Goal: Transaction & Acquisition: Subscribe to service/newsletter

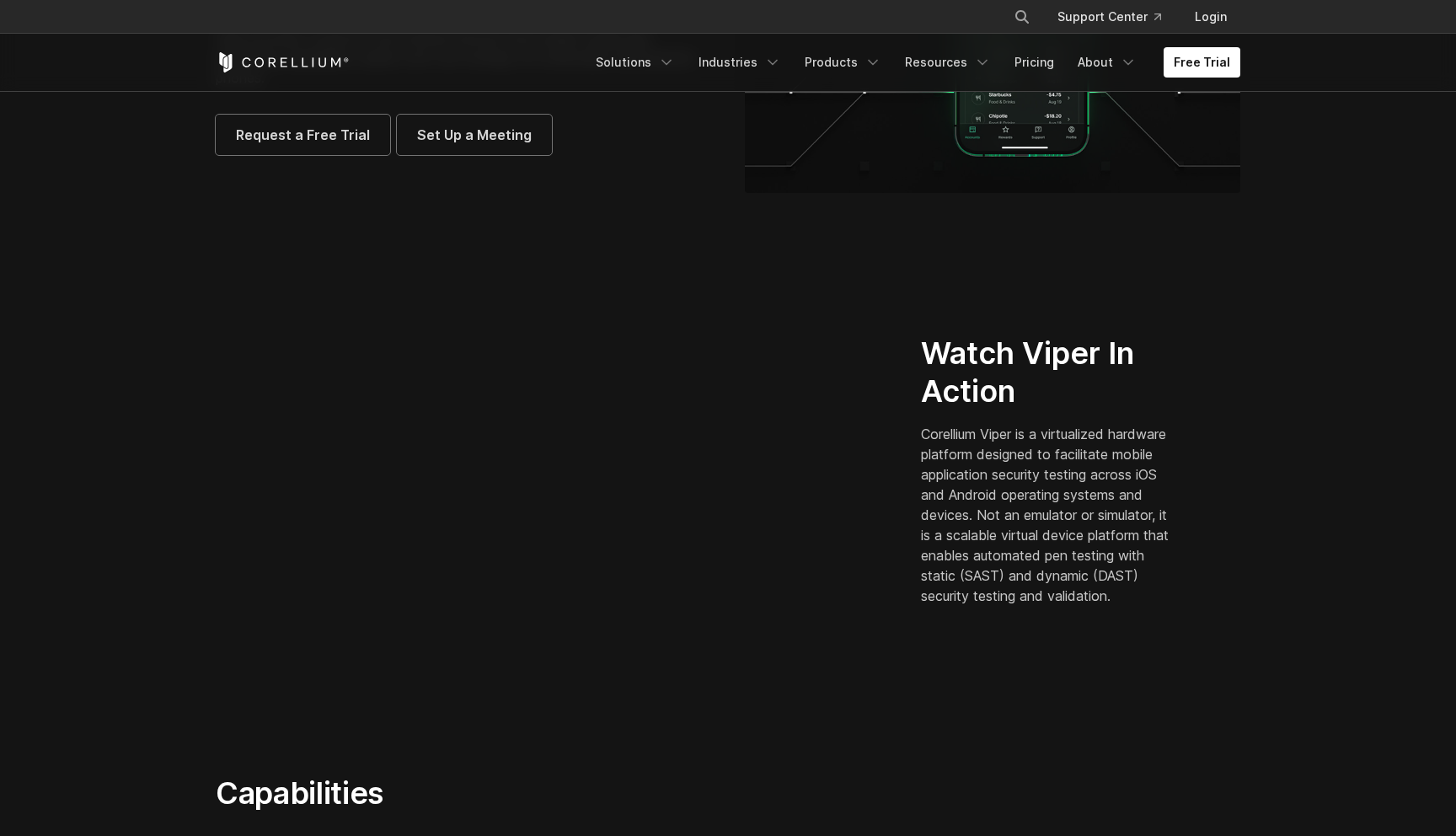
scroll to position [280, 0]
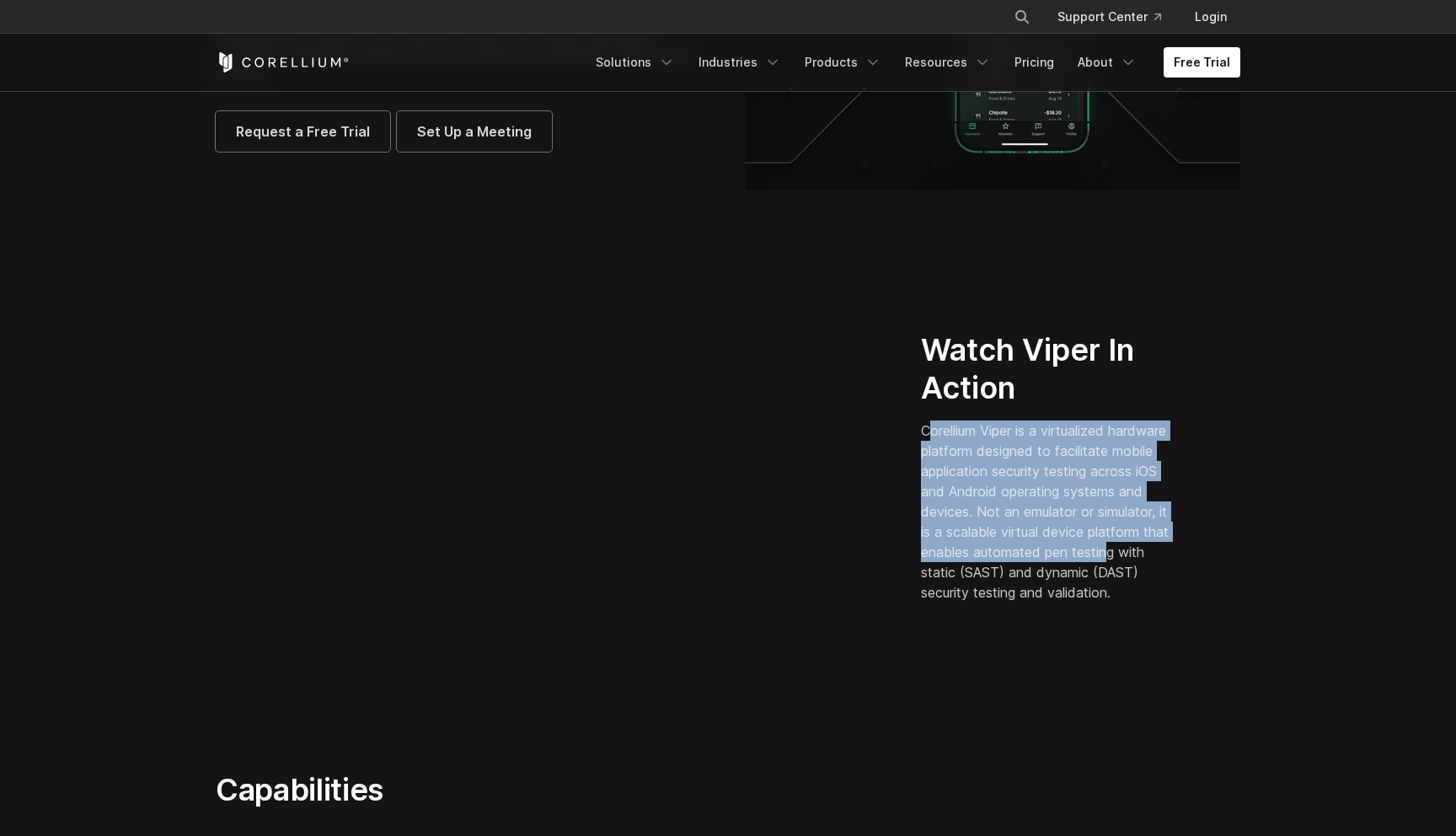
drag, startPoint x: 934, startPoint y: 416, endPoint x: 987, endPoint y: 571, distance: 163.8
click at [987, 571] on p "Corellium Viper is a virtualized hardware platform designed to facilitate mobil…" at bounding box center [1048, 511] width 256 height 182
drag, startPoint x: 987, startPoint y: 571, endPoint x: 946, endPoint y: 448, distance: 129.7
click at [946, 452] on p "Corellium Viper is a virtualized hardware platform designed to facilitate mobil…" at bounding box center [1048, 511] width 256 height 182
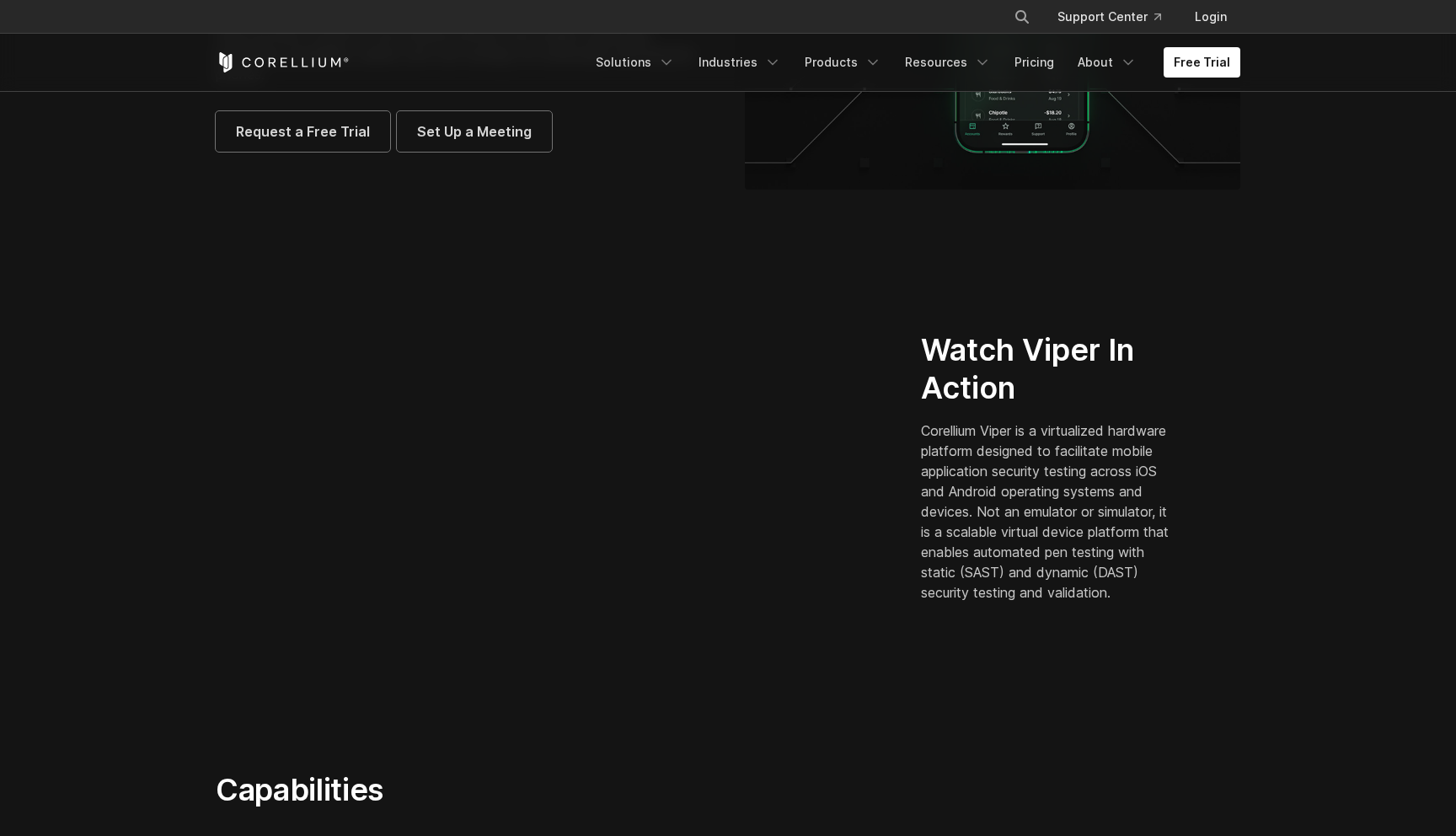
click at [946, 448] on p "Corellium Viper is a virtualized hardware platform designed to facilitate mobil…" at bounding box center [1048, 511] width 256 height 182
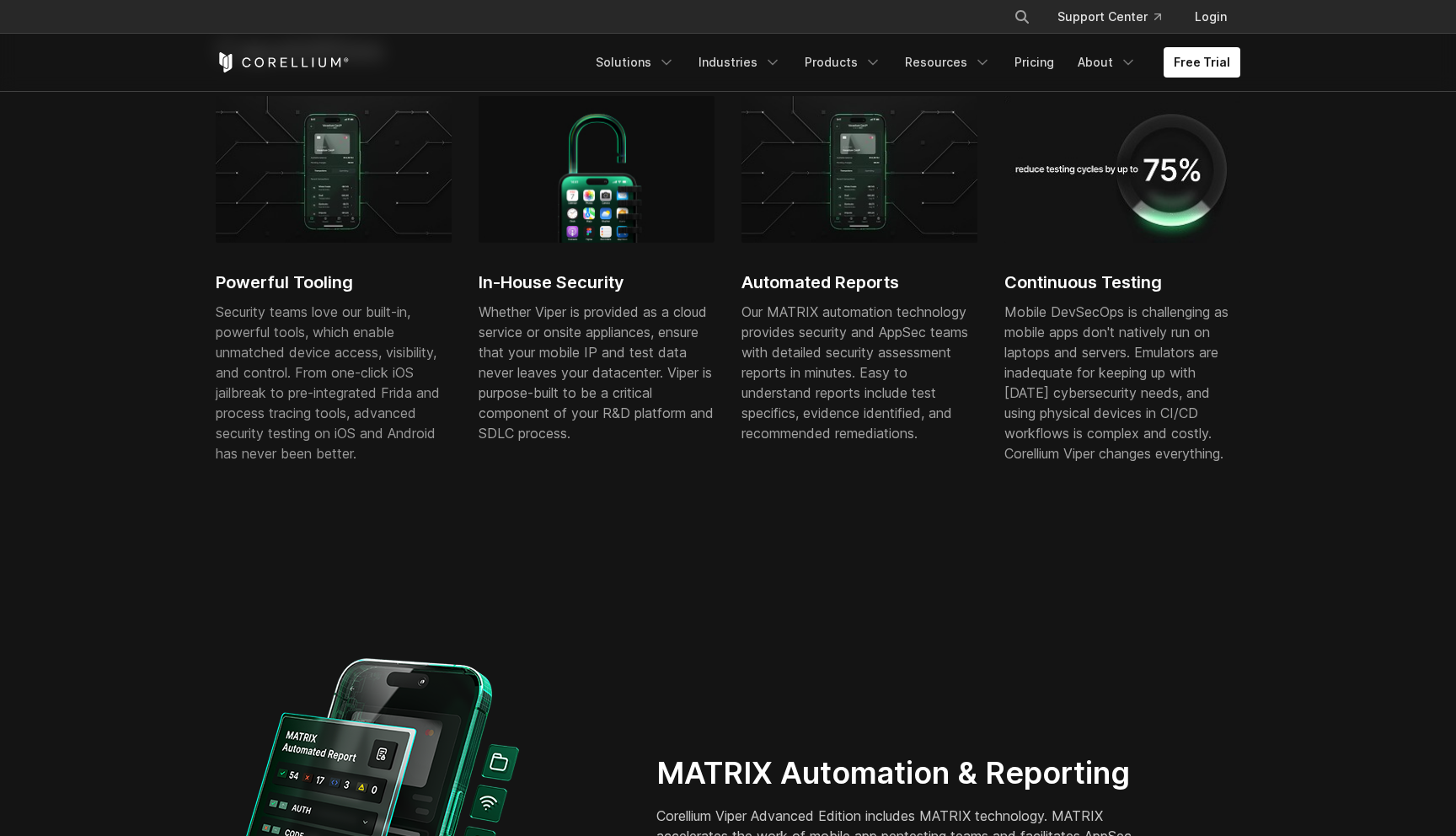
scroll to position [1104, 0]
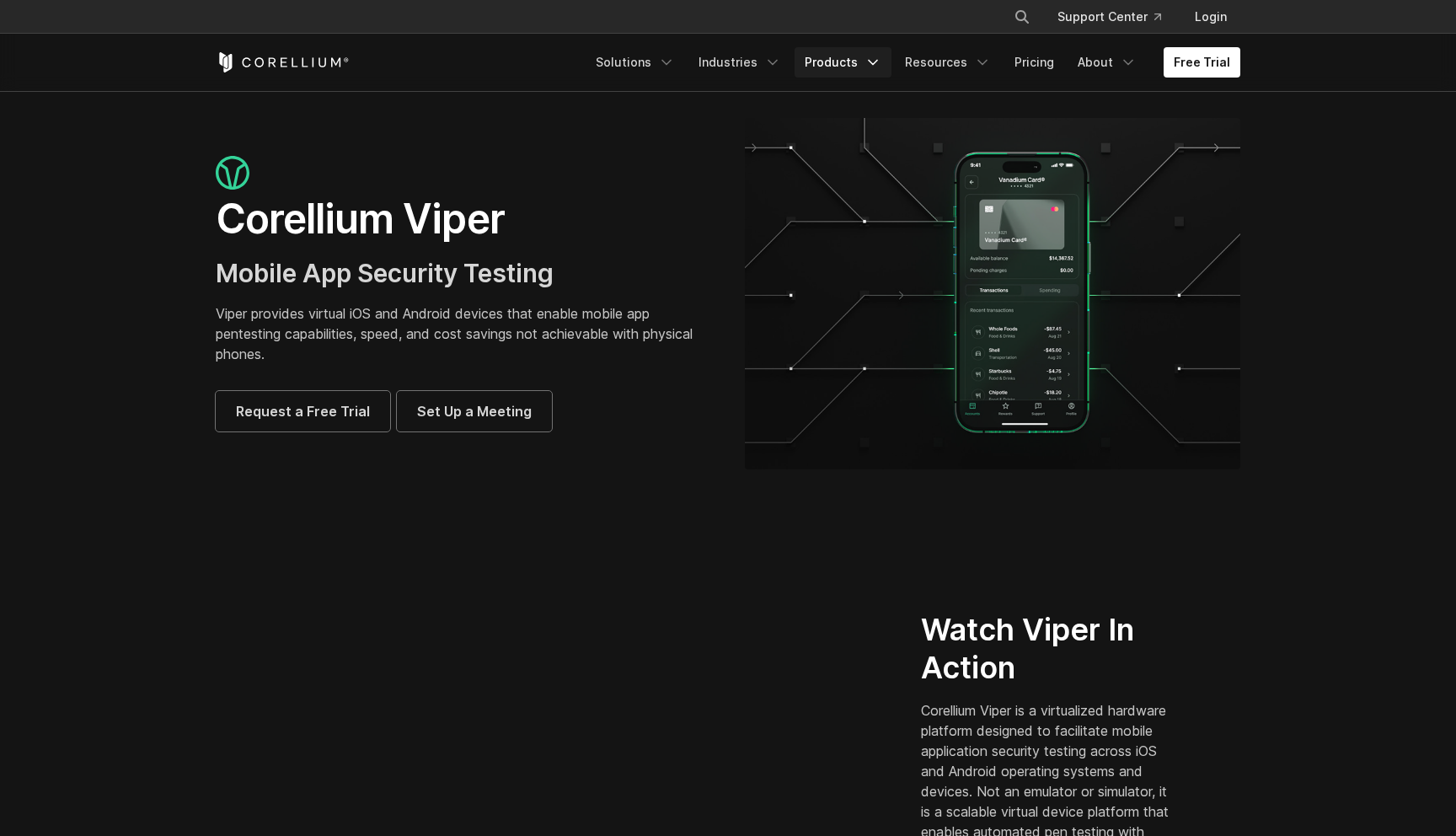
click at [869, 60] on link "Products" at bounding box center [843, 62] width 97 height 30
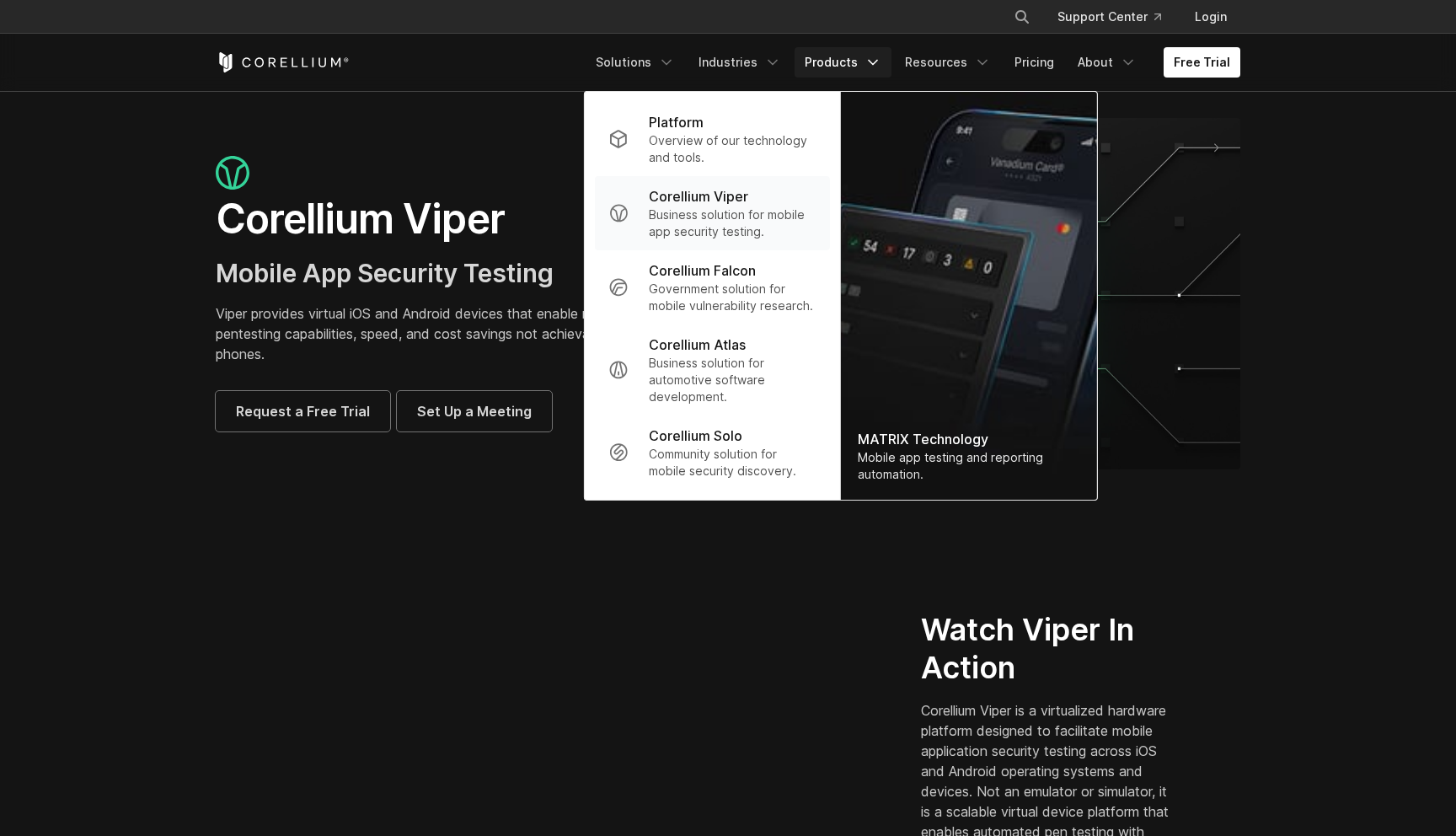
click at [744, 211] on p "Business solution for mobile app security testing." at bounding box center [732, 223] width 168 height 34
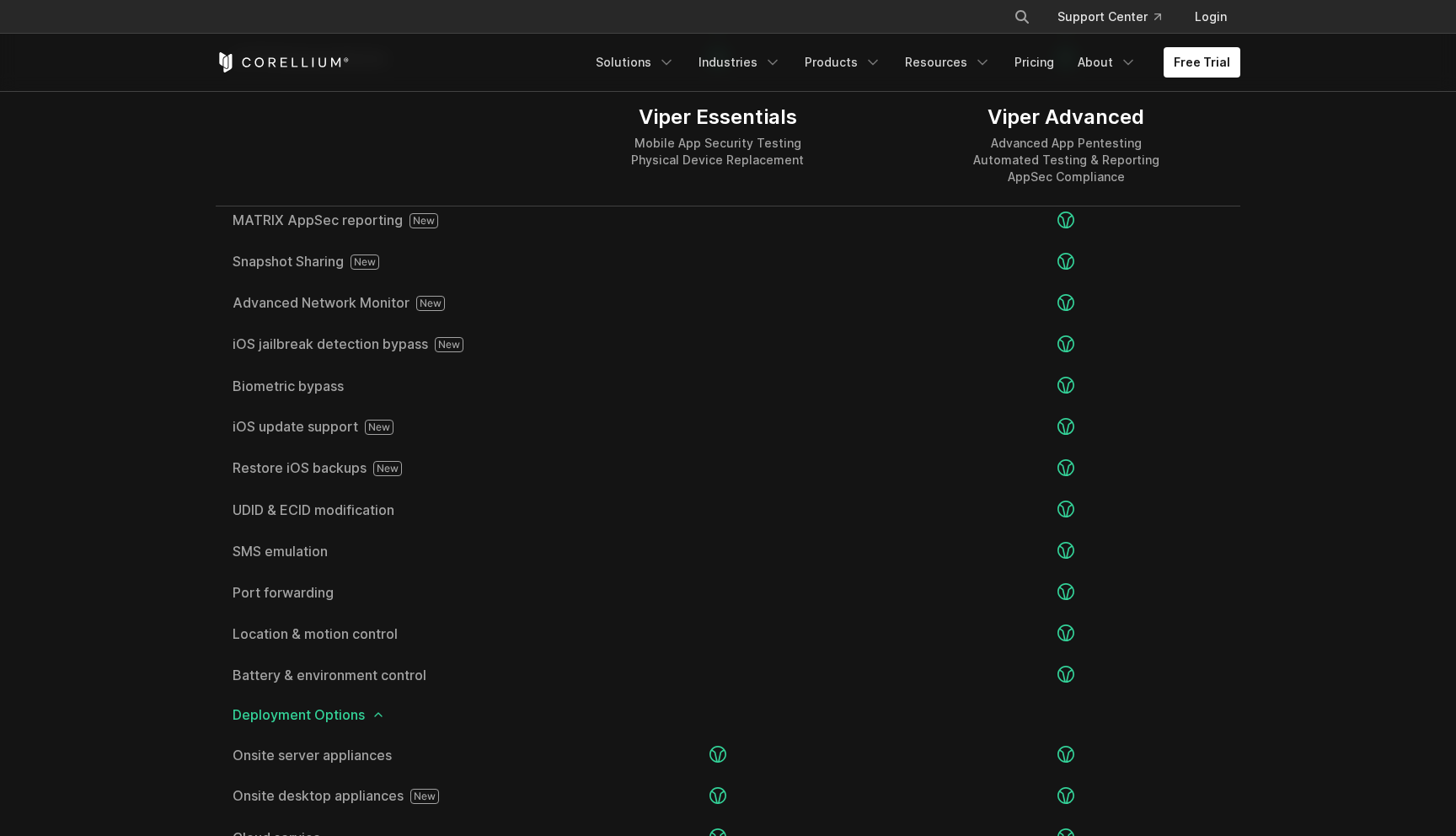
scroll to position [2118, 0]
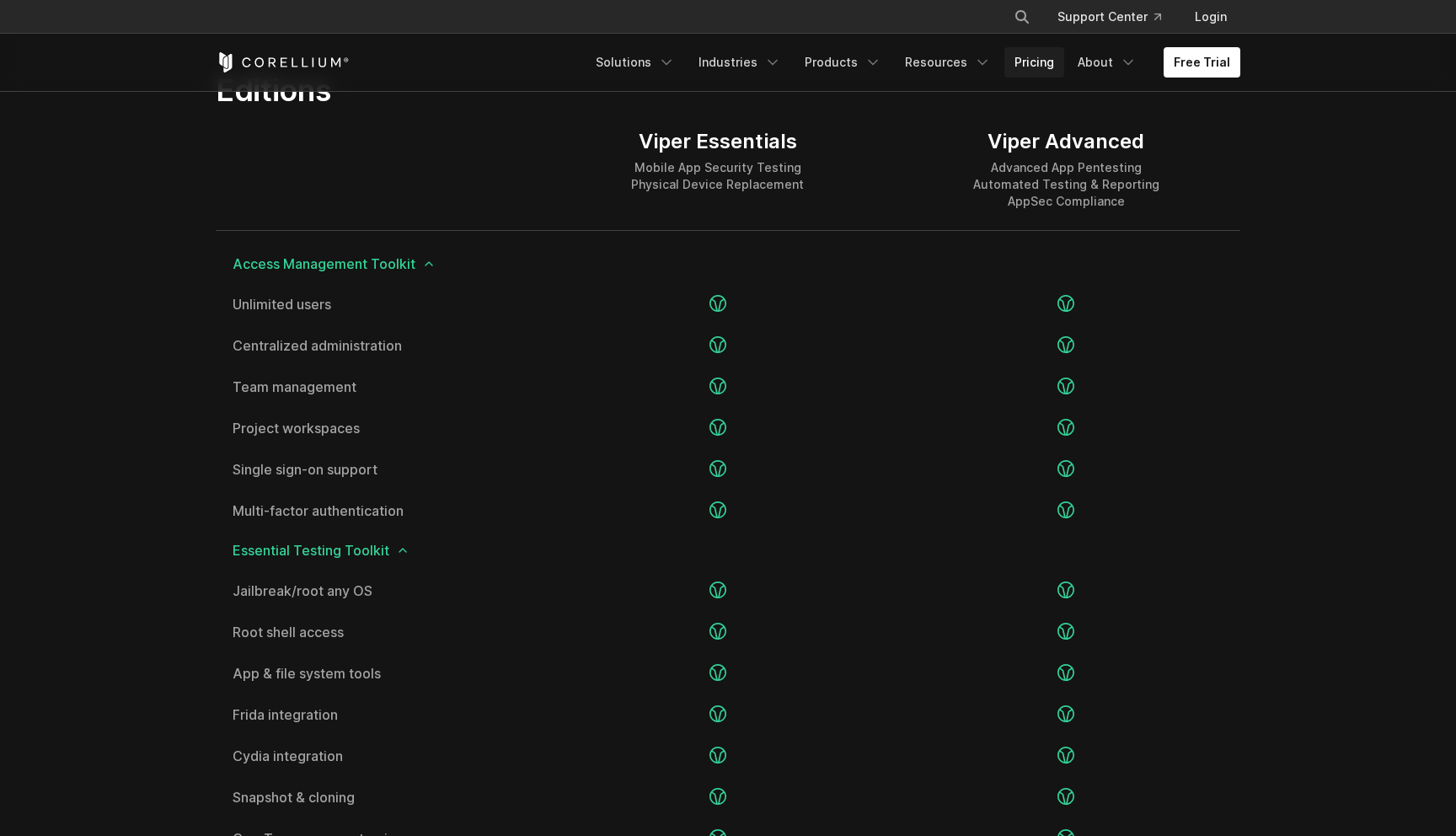
click at [1047, 60] on link "Pricing" at bounding box center [1034, 62] width 60 height 30
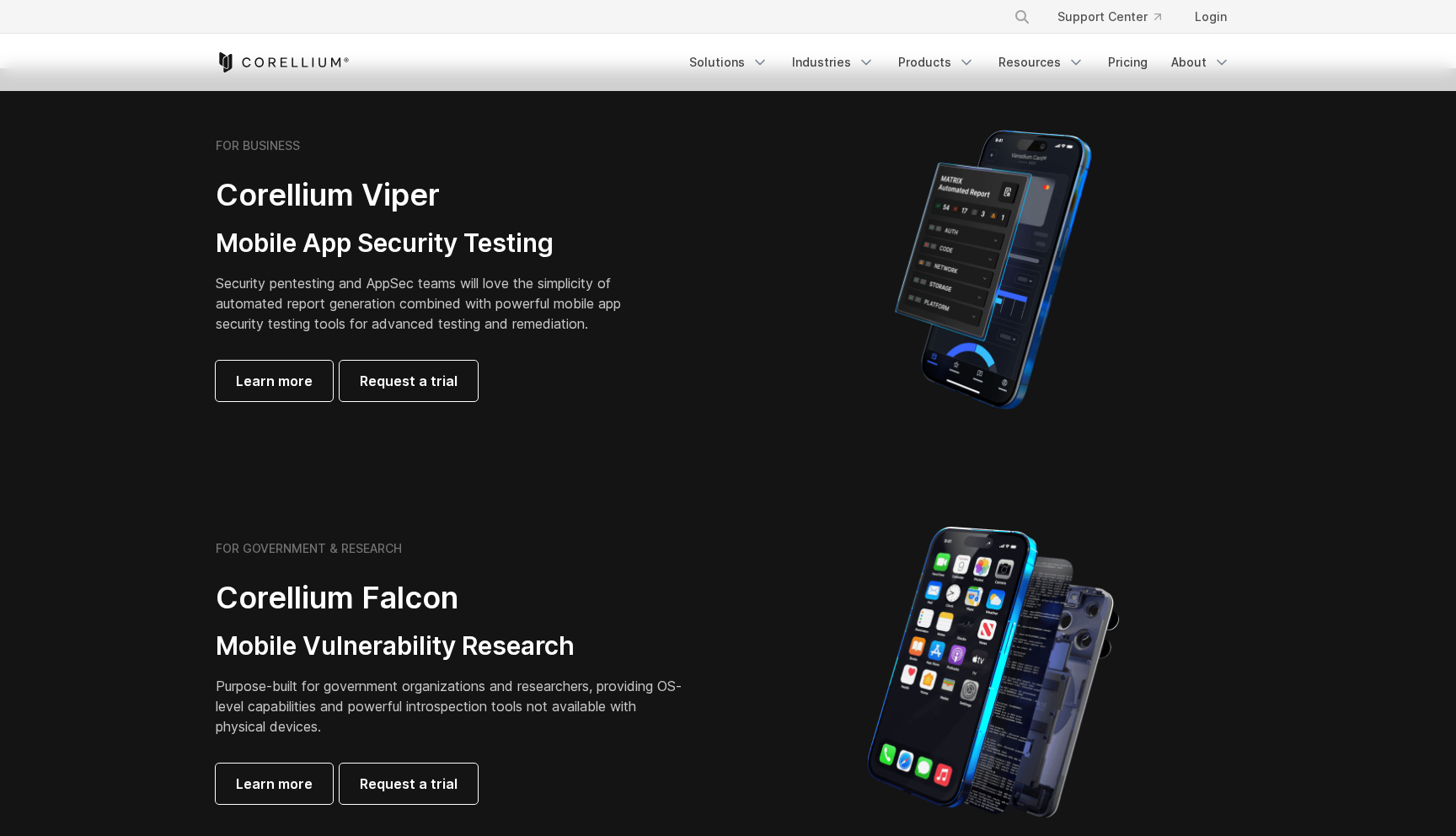
scroll to position [368, 0]
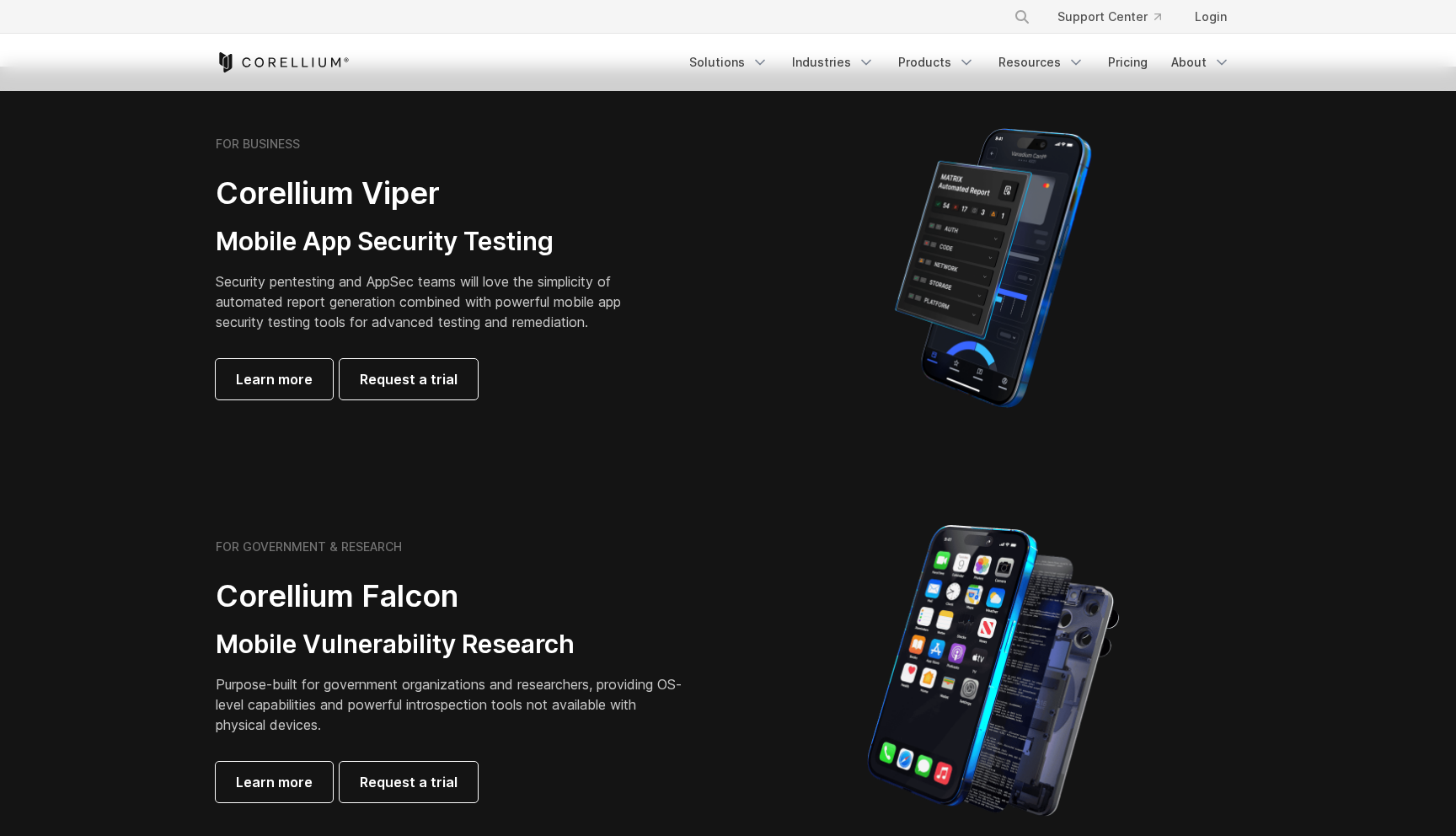
click at [973, 244] on img at bounding box center [993, 268] width 254 height 294
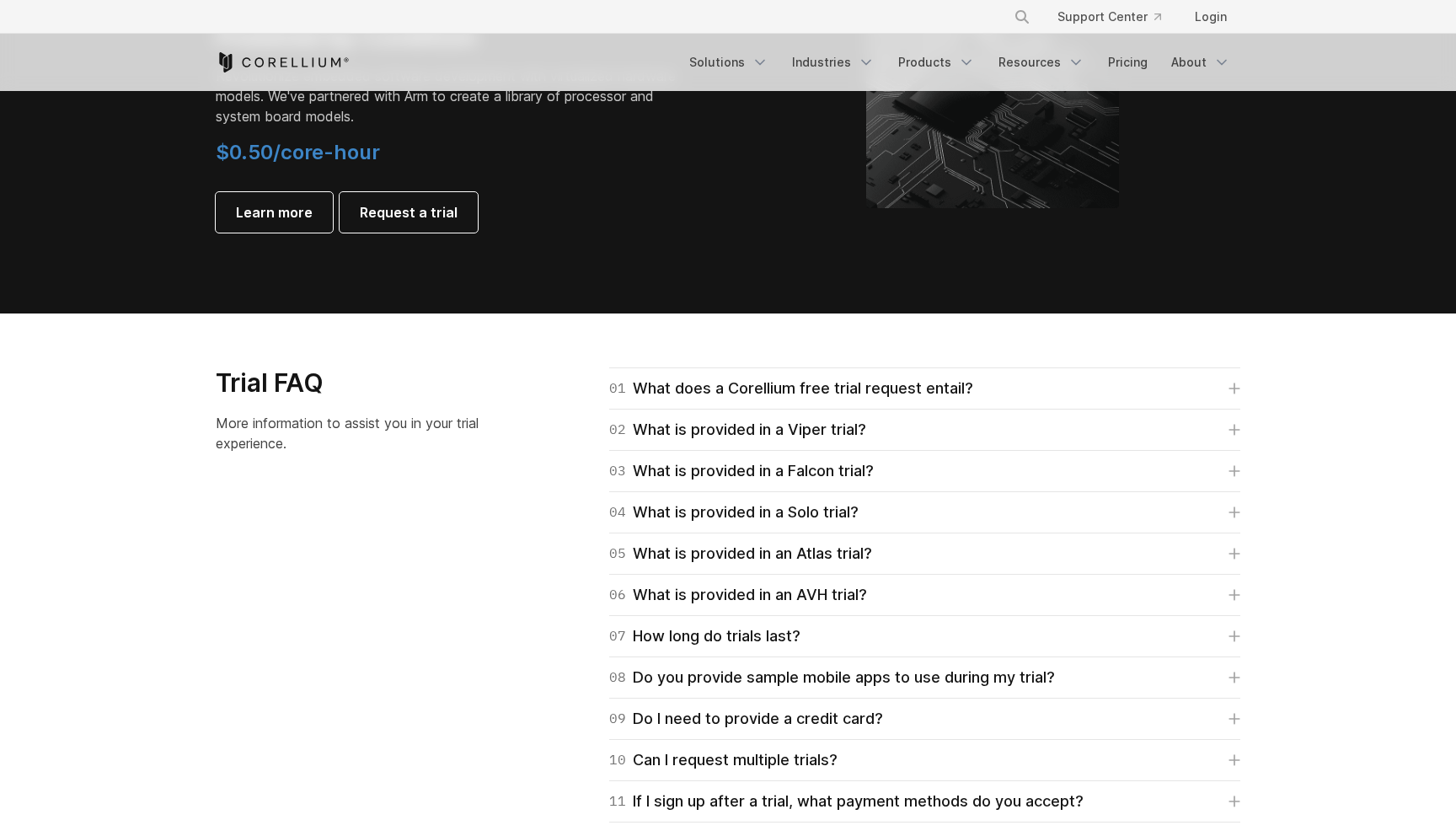
scroll to position [2176, 0]
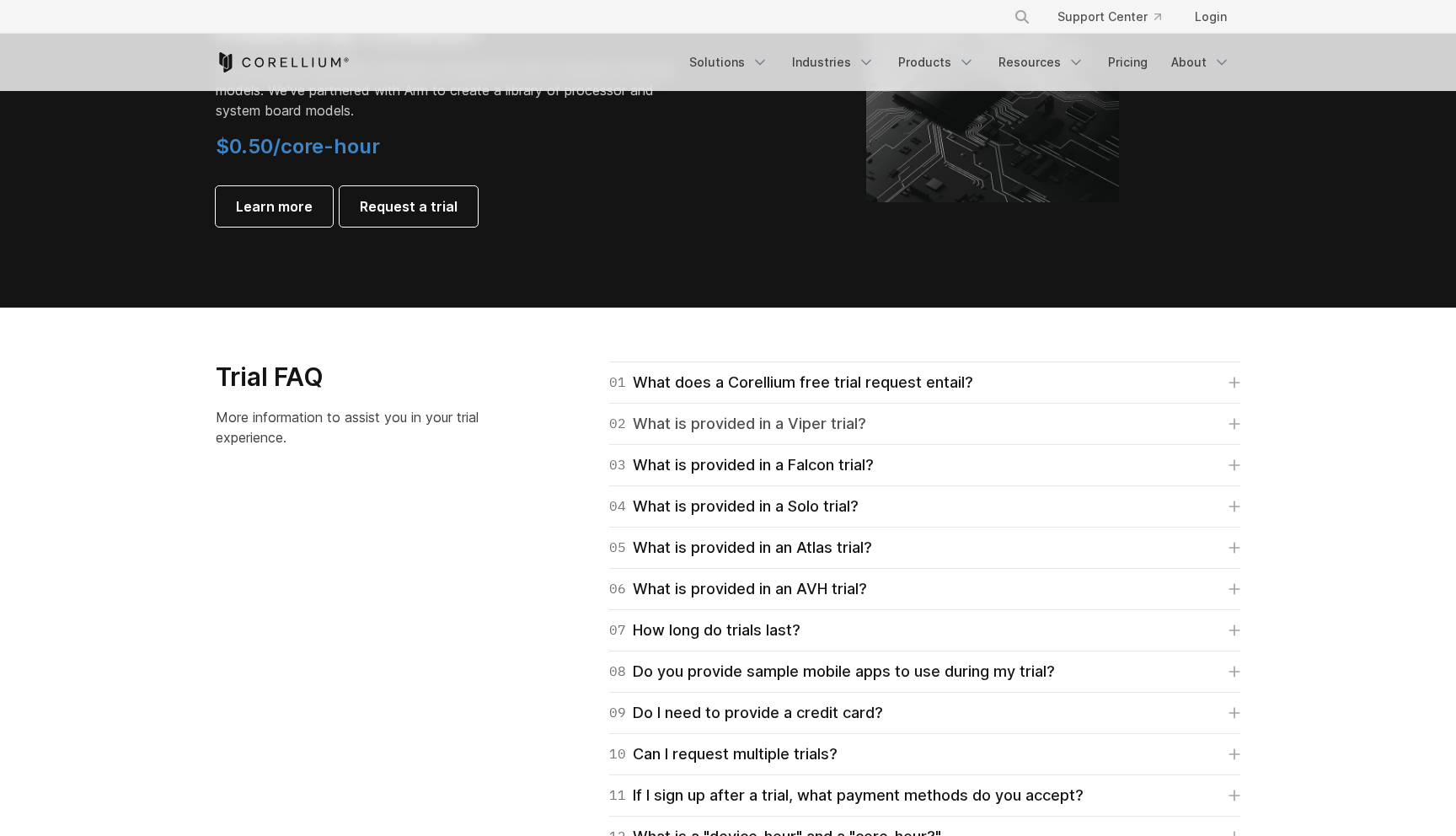
click at [679, 419] on div "02 What is provided in a Viper trial?" at bounding box center [737, 423] width 257 height 23
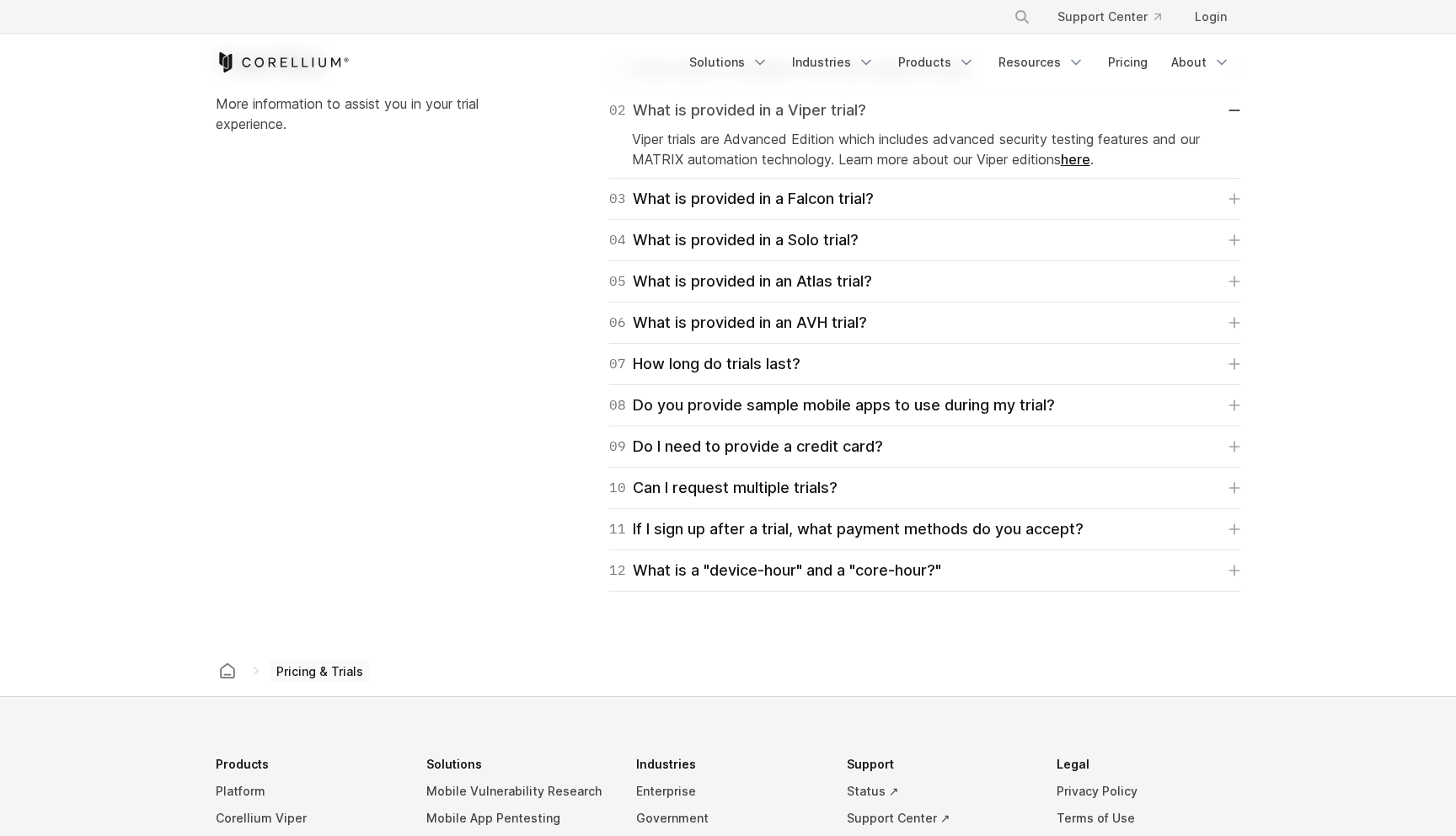
scroll to position [2511, 0]
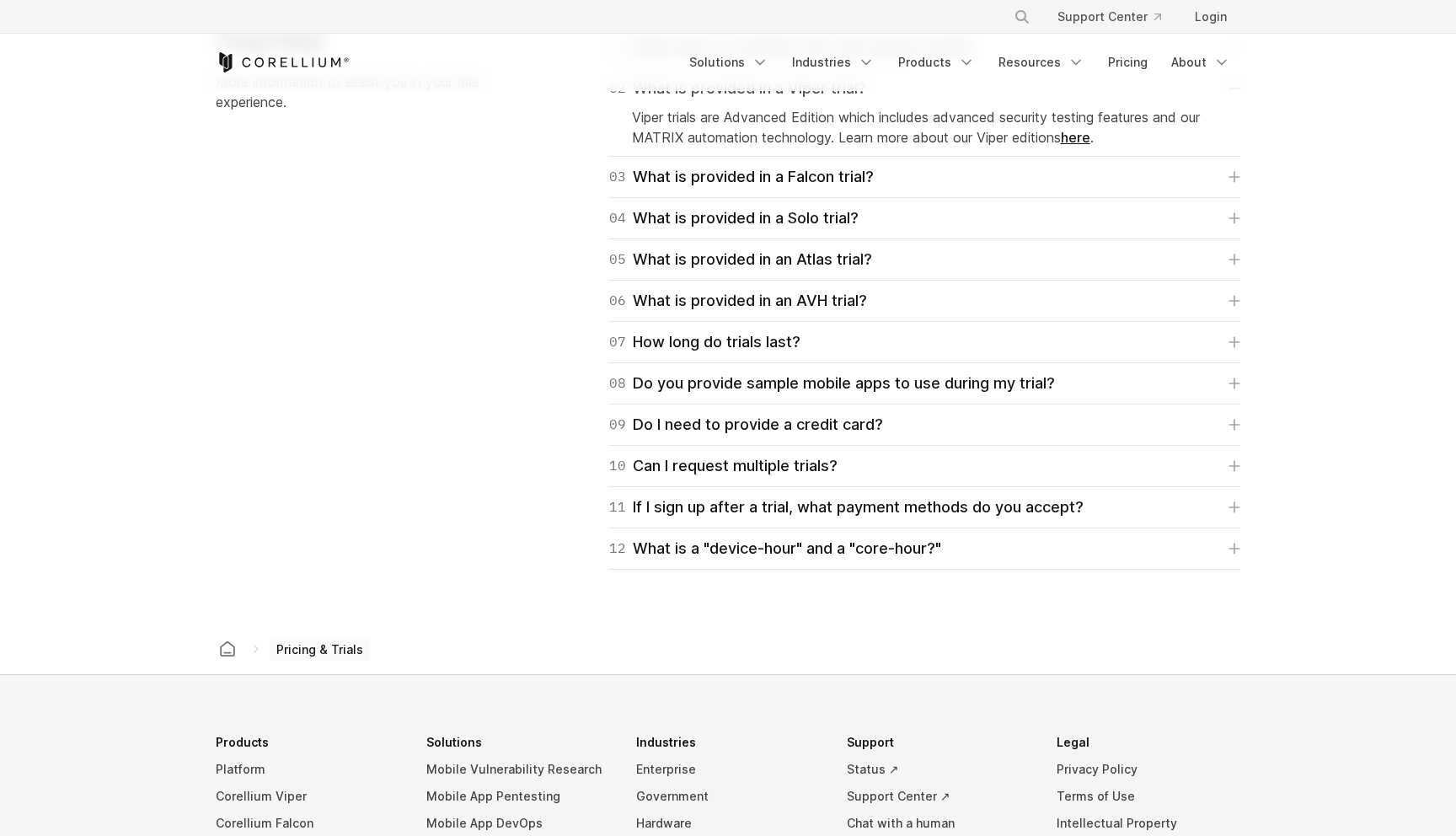
click at [679, 419] on div "09 Do I need to provide a credit card?" at bounding box center [745, 424] width 274 height 23
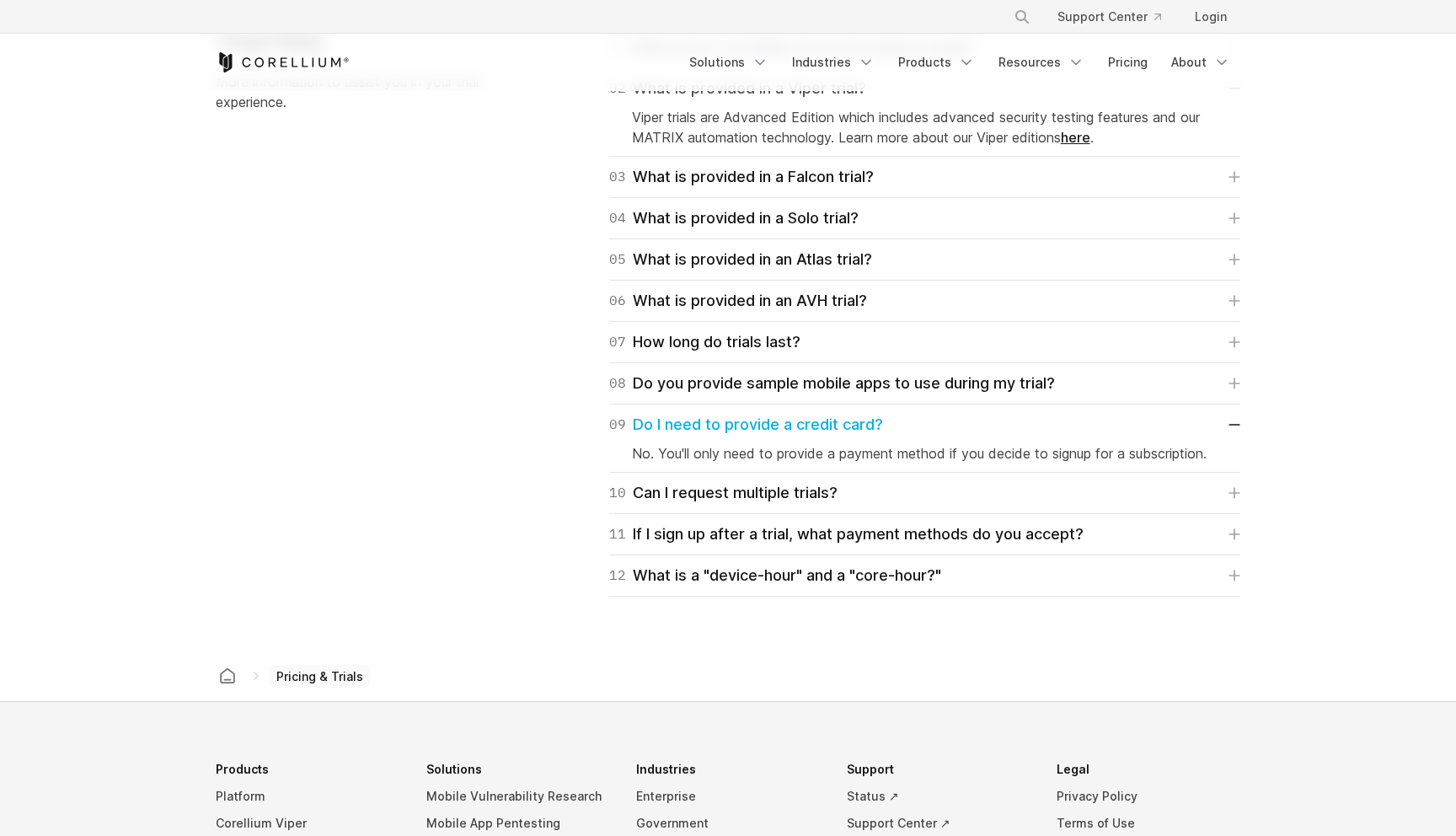
click at [679, 419] on div "09 Do I need to provide a credit card?" at bounding box center [745, 424] width 274 height 23
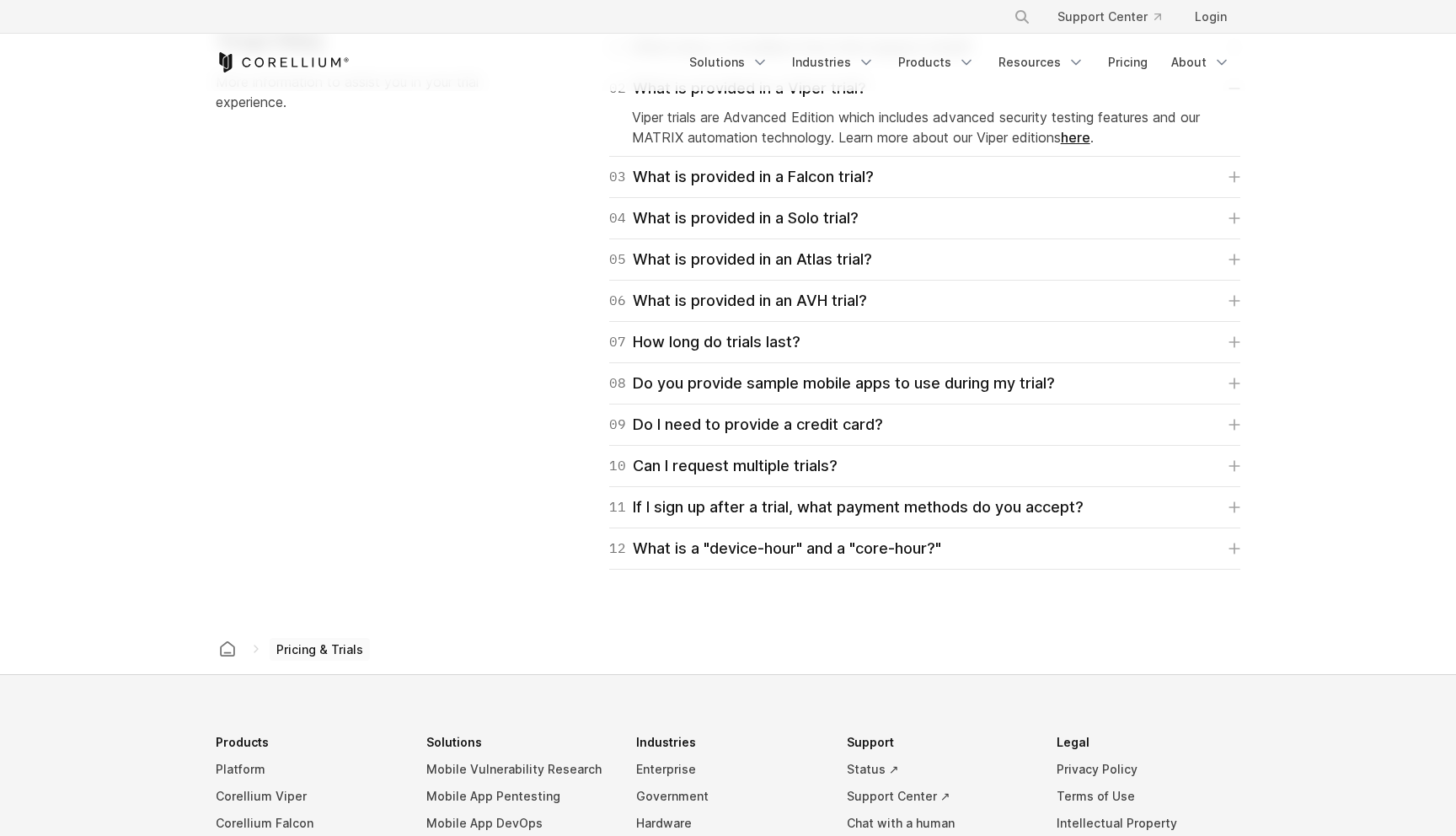
click at [685, 448] on div "10 Can I request multiple trials? You may, but you'll have to speak with us to …" at bounding box center [924, 466] width 631 height 41
click at [688, 466] on div "10 Can I request multiple trials?" at bounding box center [723, 466] width 228 height 23
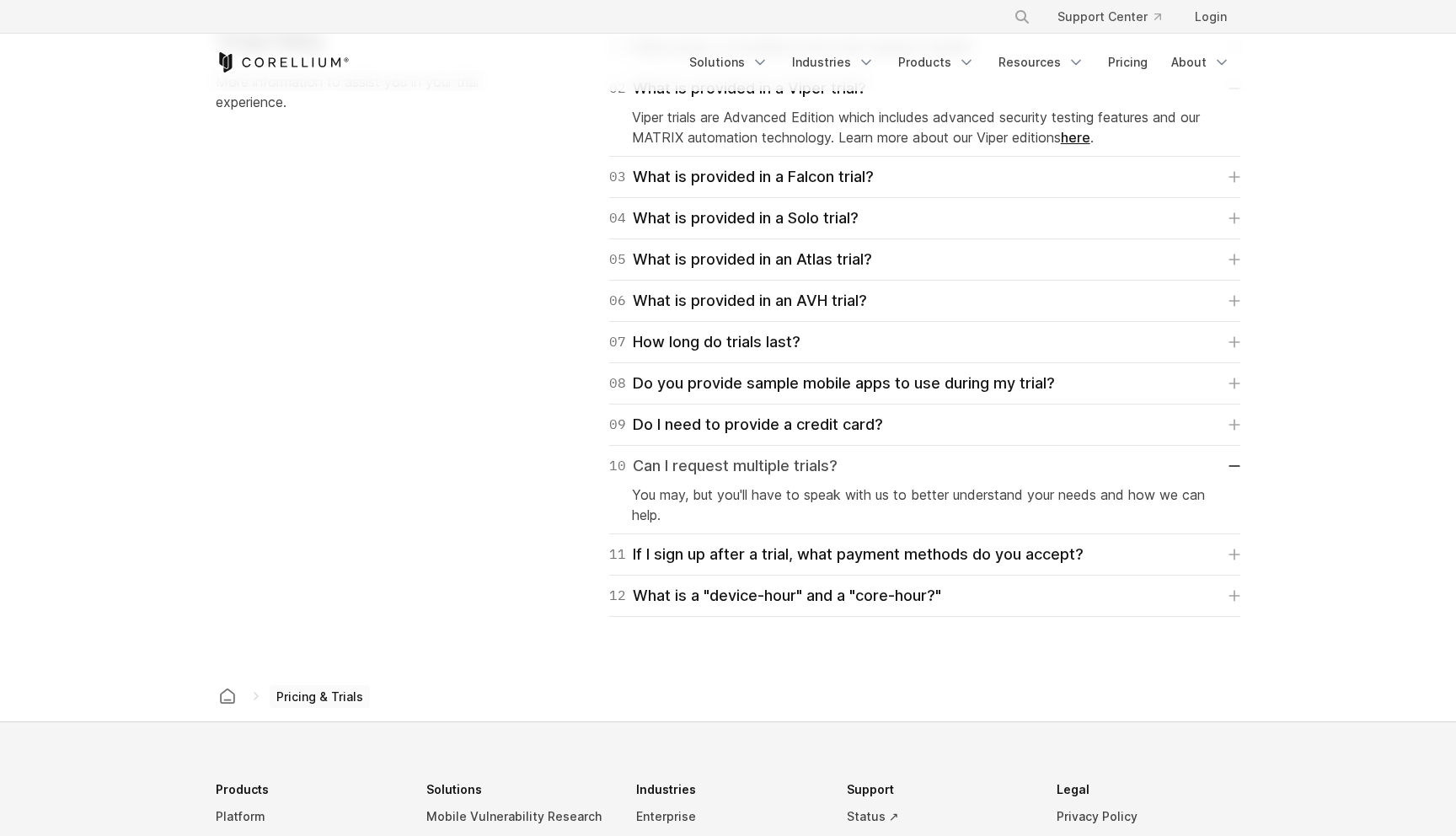
click at [688, 466] on div "10 Can I request multiple trials?" at bounding box center [723, 466] width 228 height 23
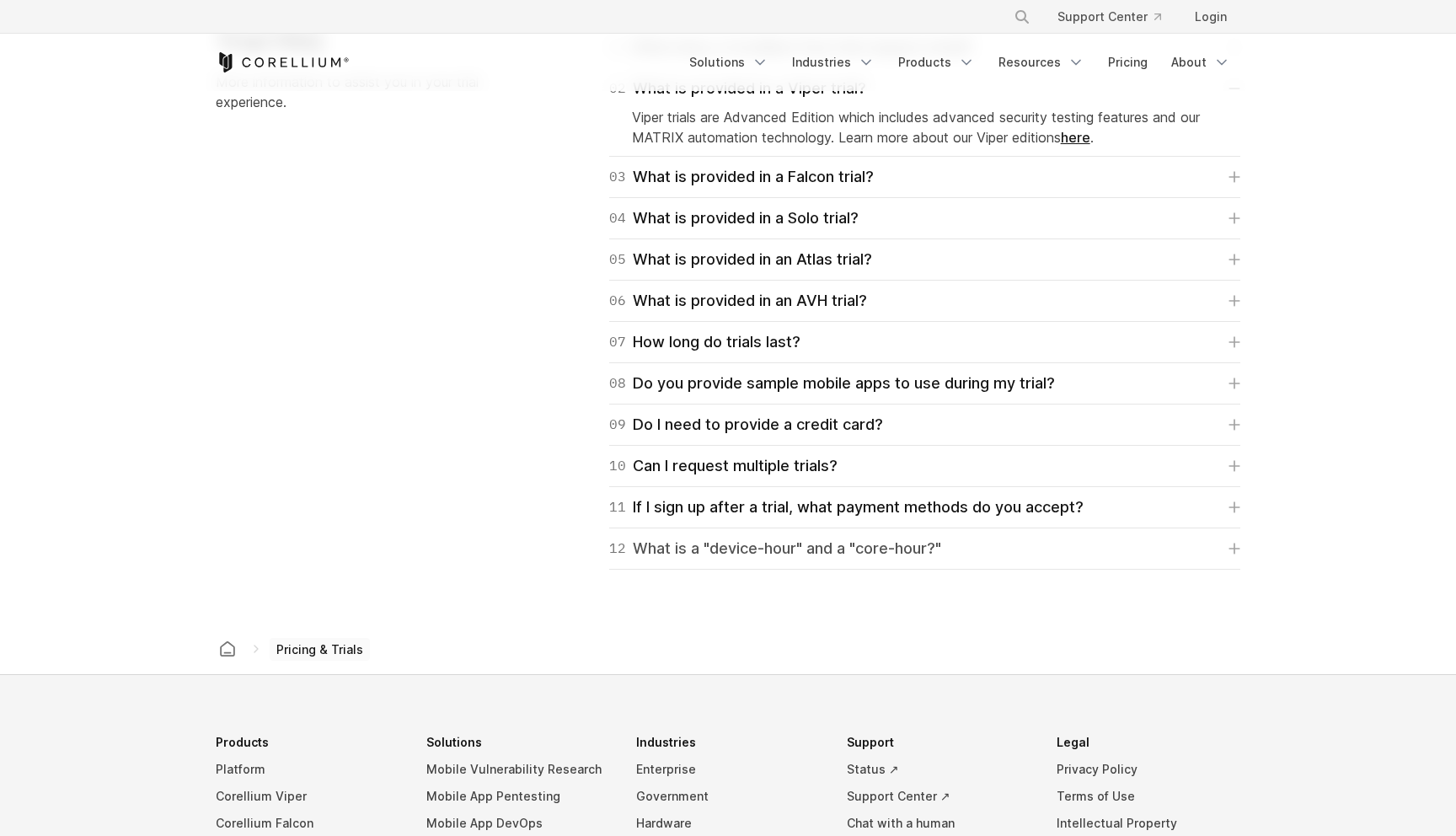
click at [675, 546] on div "12 What is a "device-hour" and a "core-hour?"" at bounding box center [775, 548] width 332 height 23
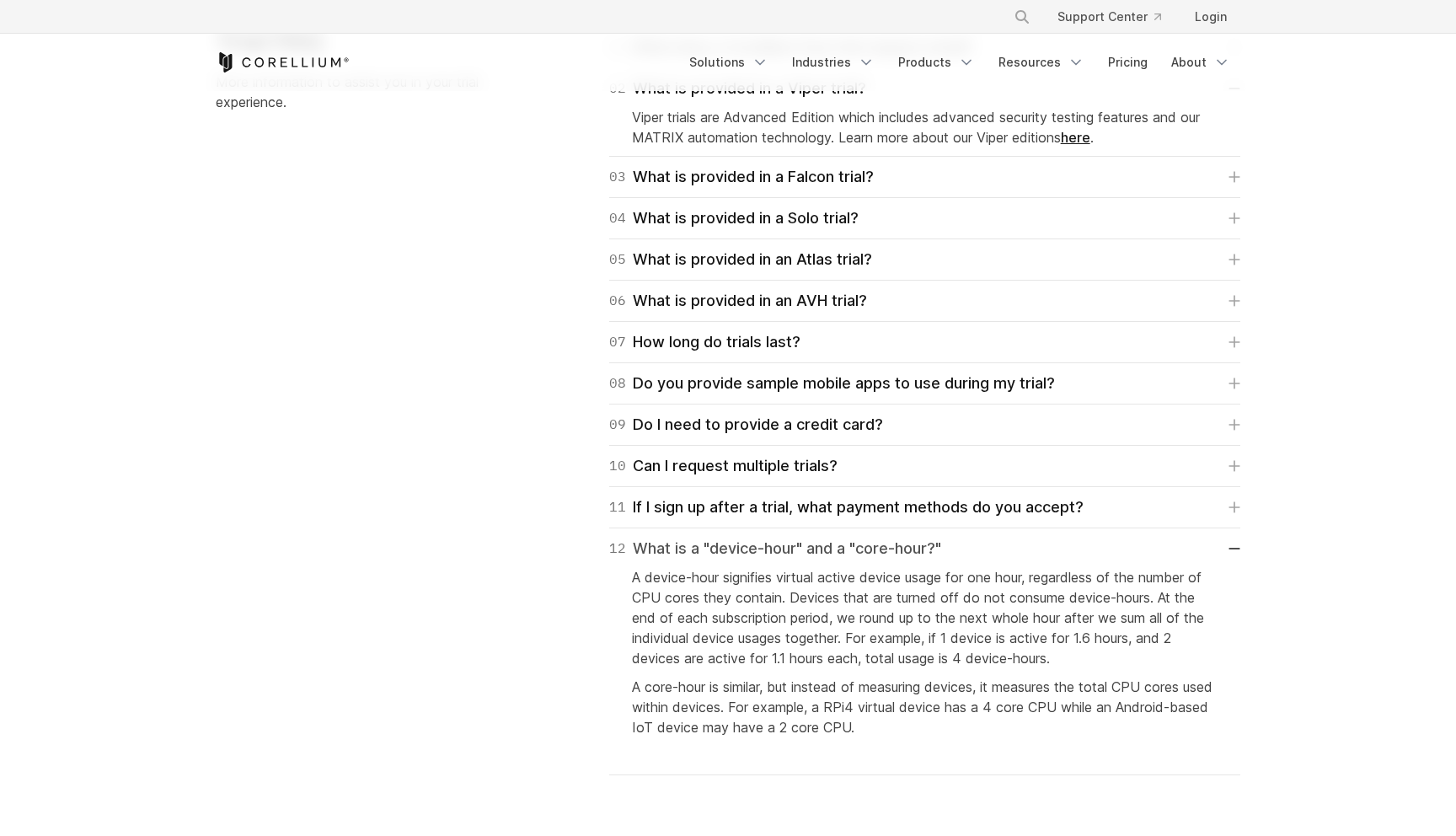
click at [719, 555] on div "12 What is a "device-hour" and a "core-hour?"" at bounding box center [775, 548] width 332 height 23
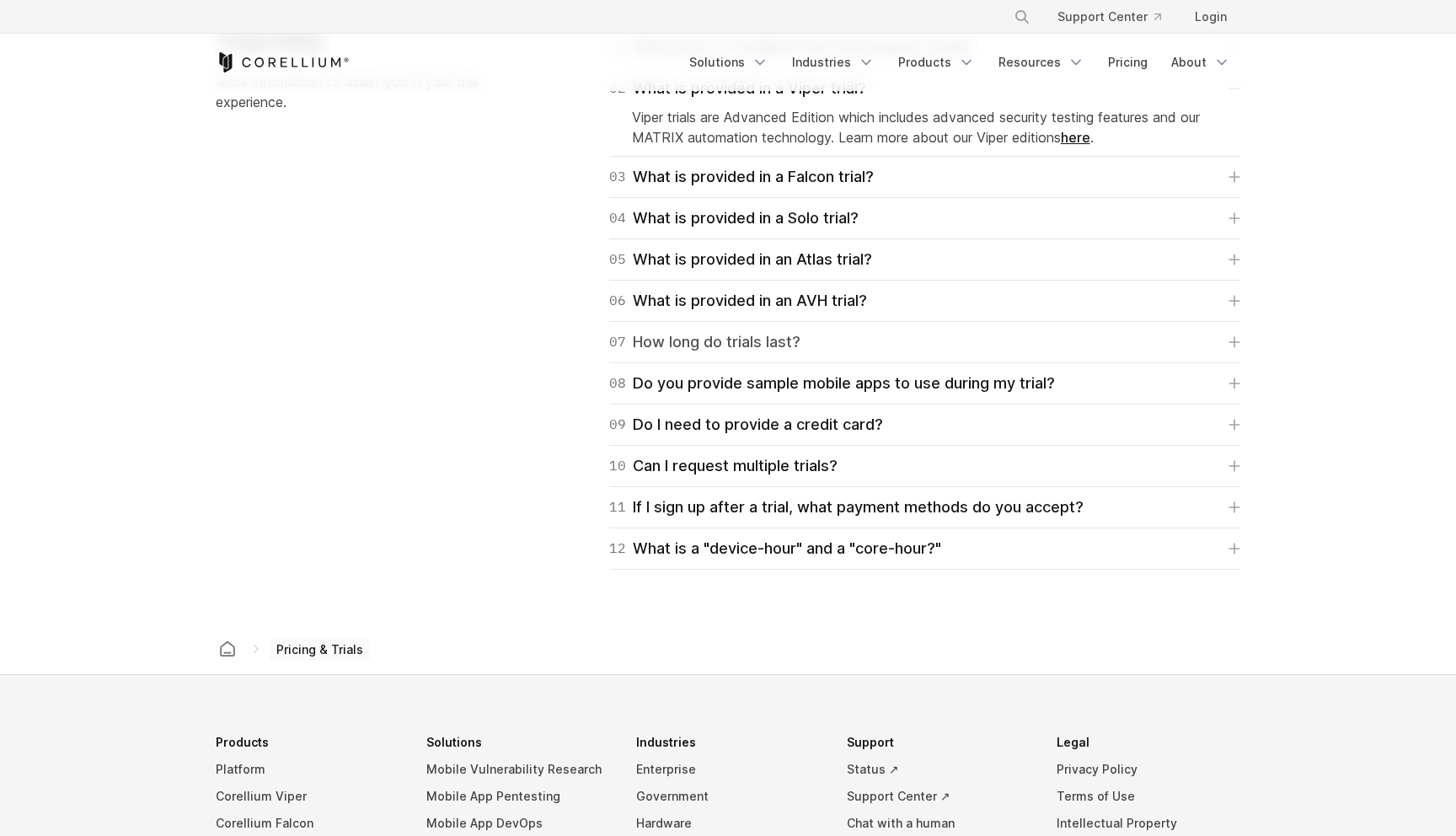
click at [772, 343] on div "07 How long do trials last?" at bounding box center [704, 341] width 191 height 23
